Goal: Check status: Check status

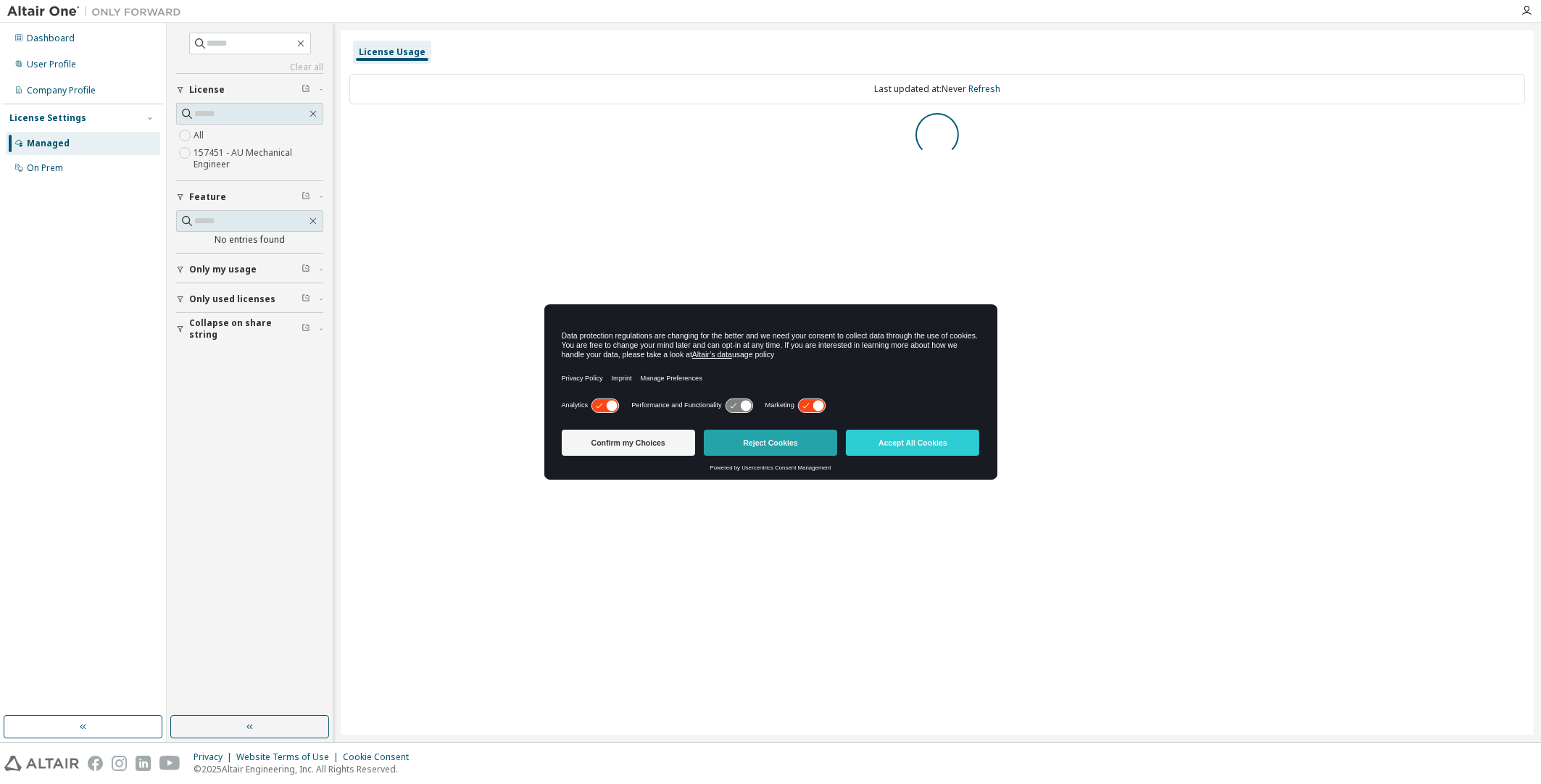
click at [797, 448] on button "Reject Cookies" at bounding box center [770, 442] width 133 height 26
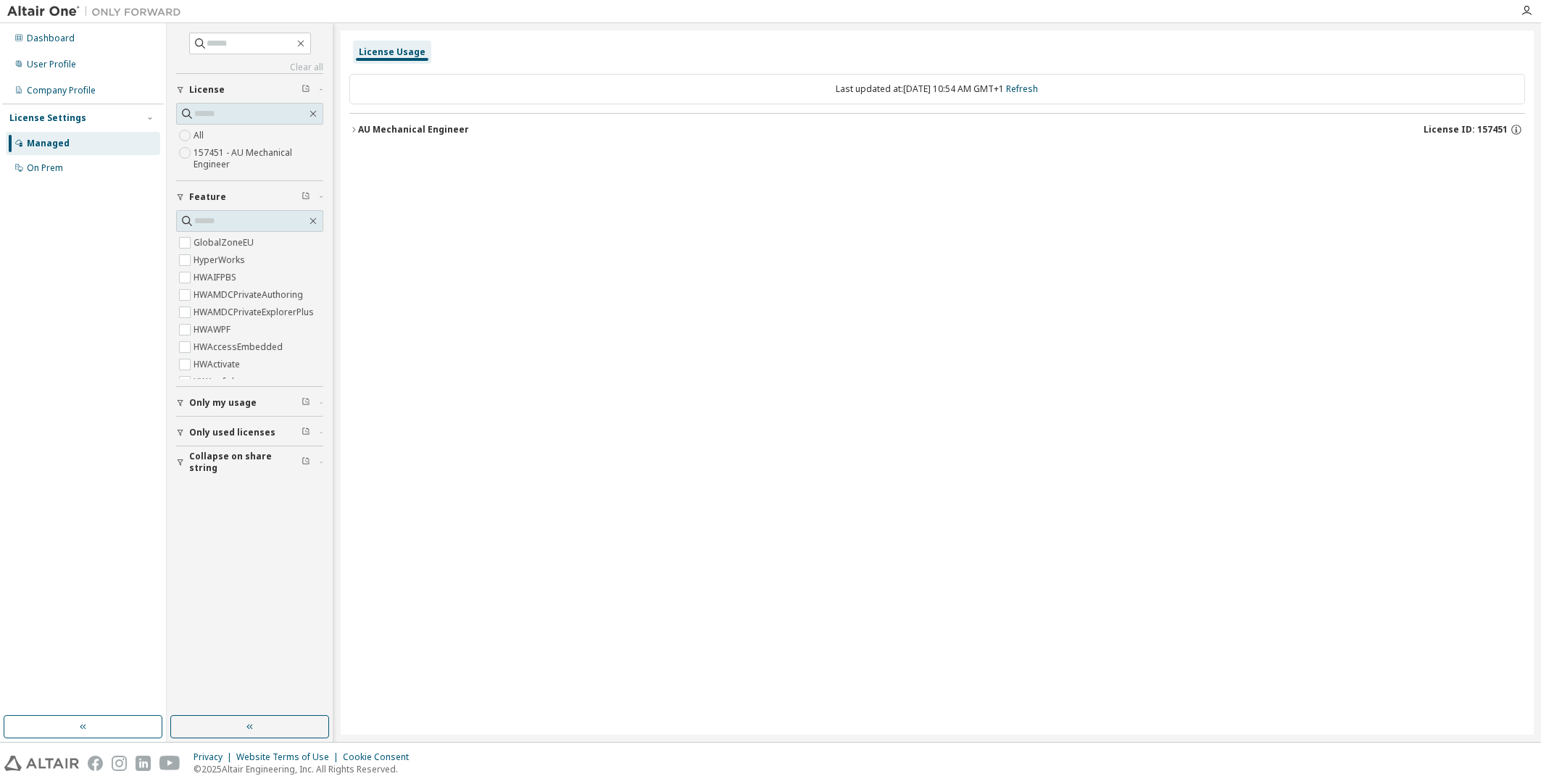
click at [366, 132] on div "AU Mechanical Engineer" at bounding box center [413, 130] width 111 height 12
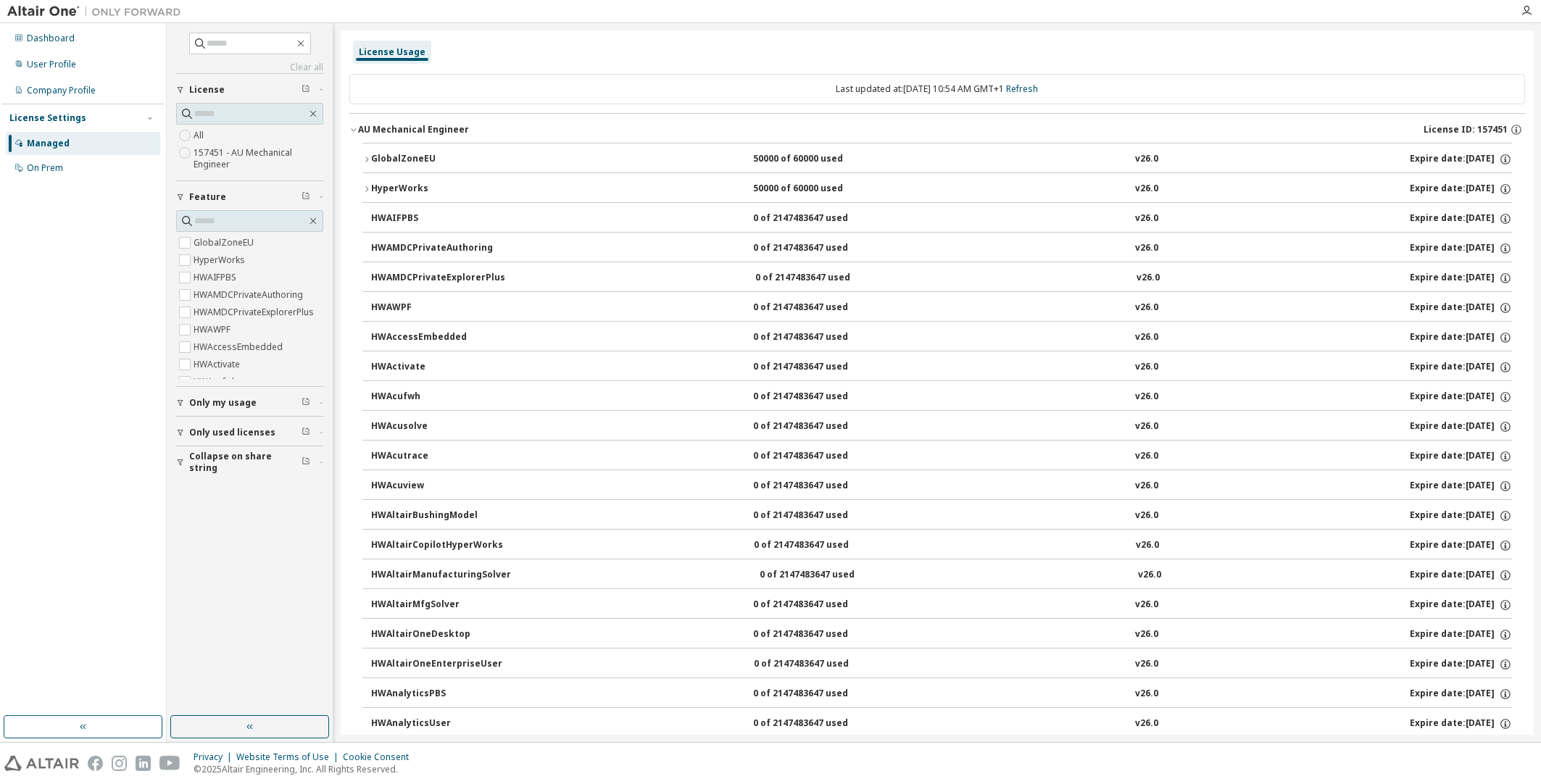
click at [365, 159] on icon "button" at bounding box center [367, 160] width 9 height 9
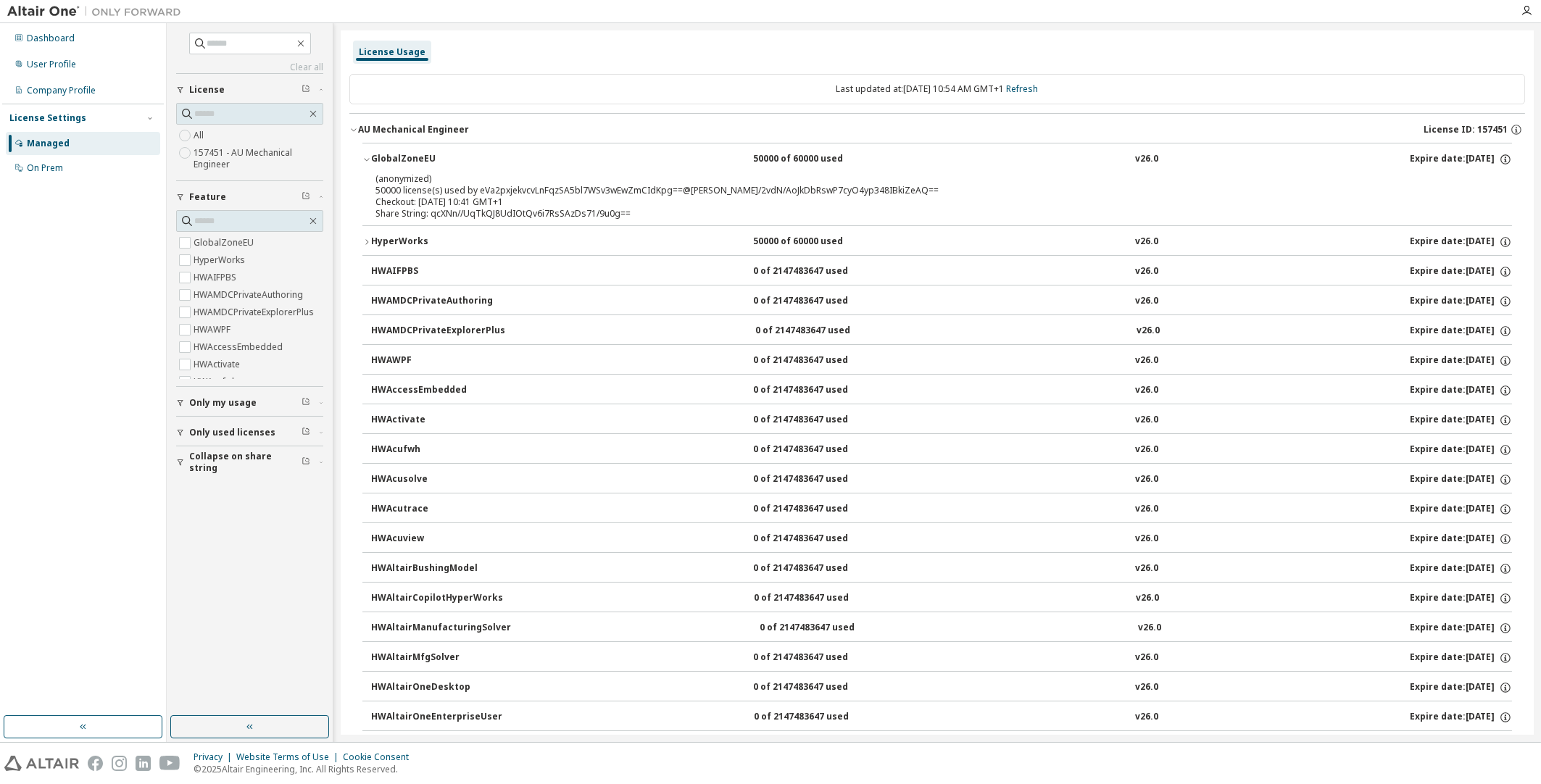
click at [368, 238] on icon "button" at bounding box center [367, 242] width 9 height 9
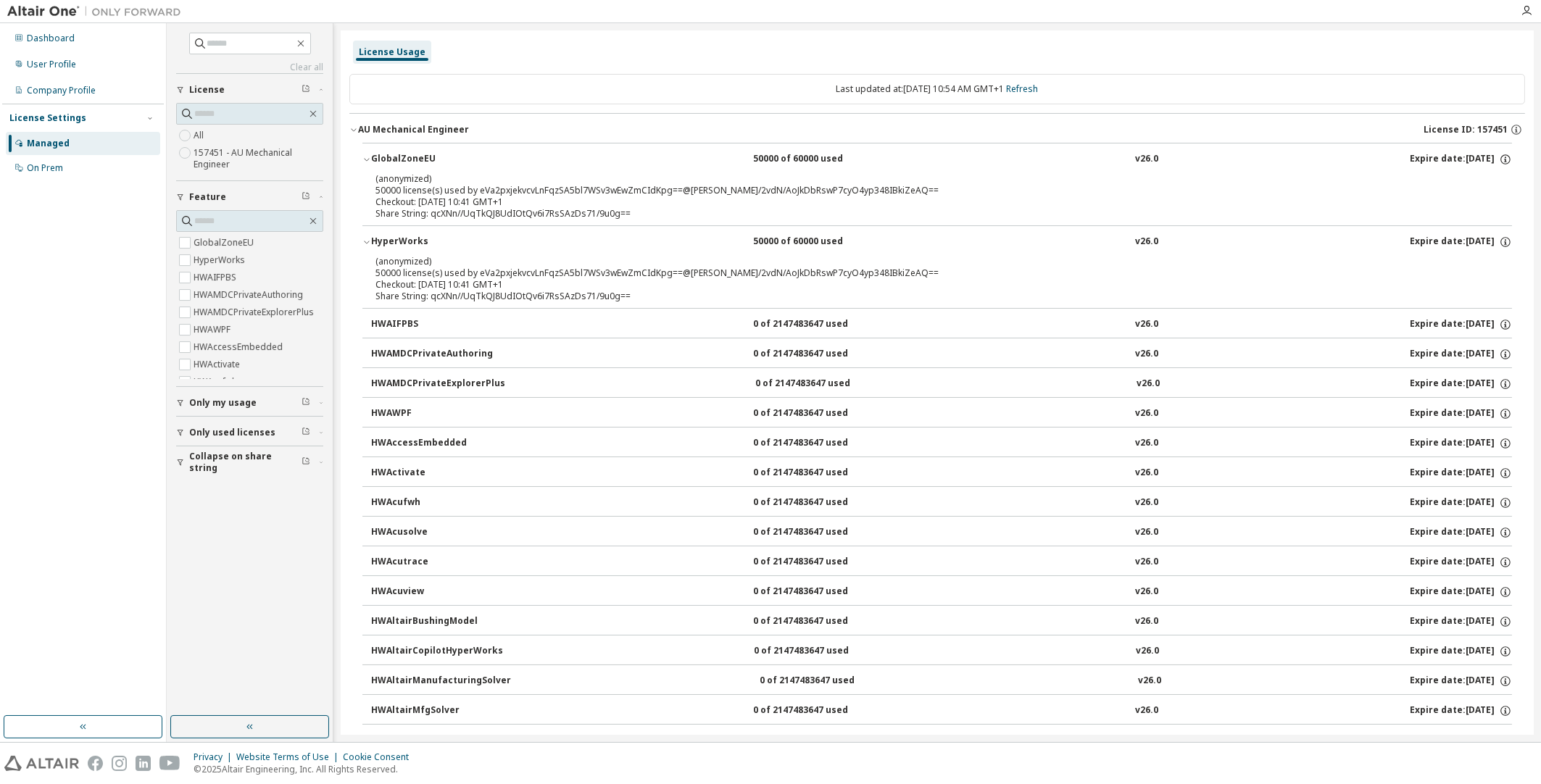
click at [1148, 57] on div "License Usage" at bounding box center [937, 52] width 1176 height 26
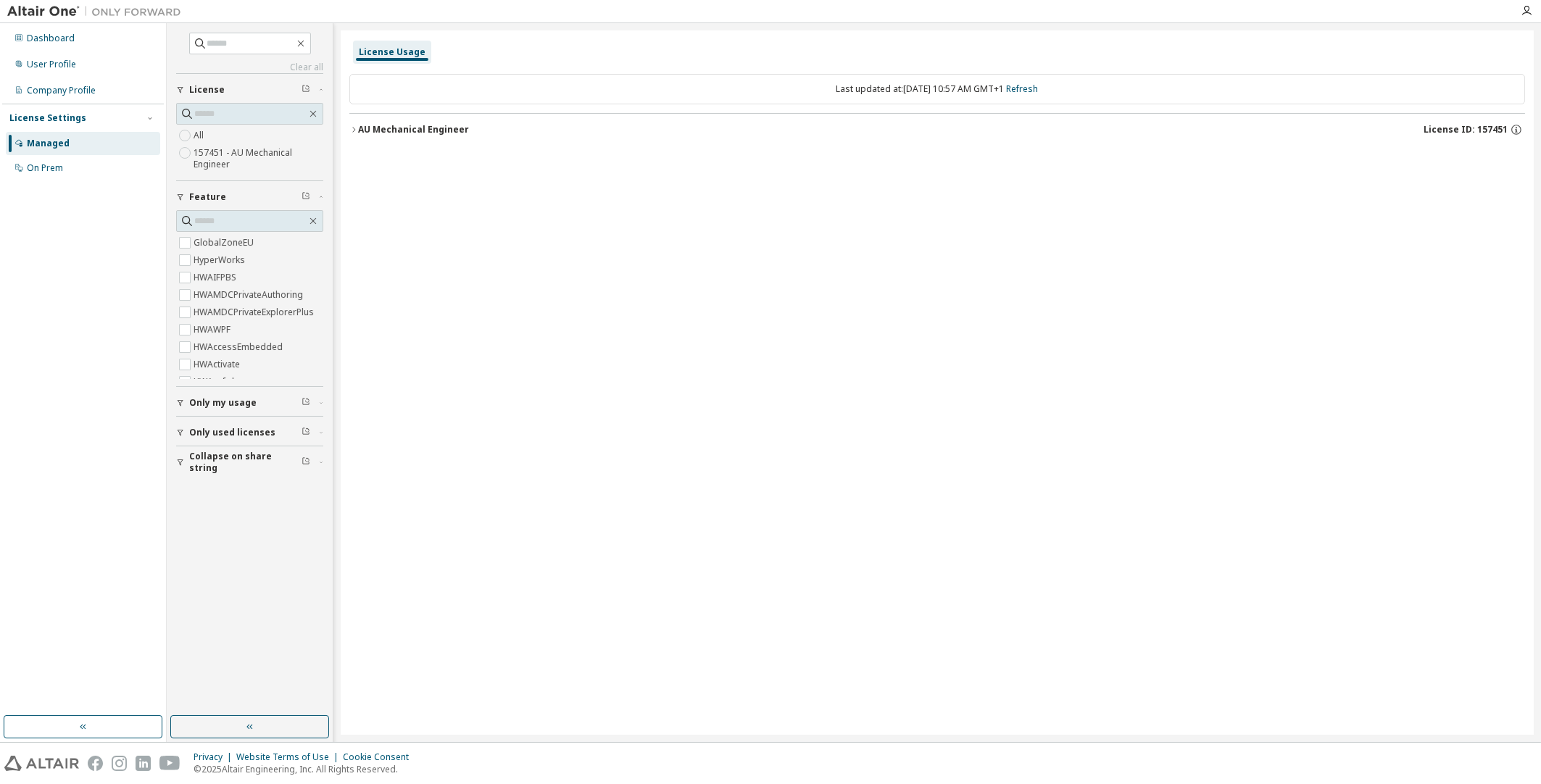
click at [442, 139] on button "AU Mechanical Engineer License ID: 157451" at bounding box center [937, 129] width 1176 height 32
